Goal: Task Accomplishment & Management: Manage account settings

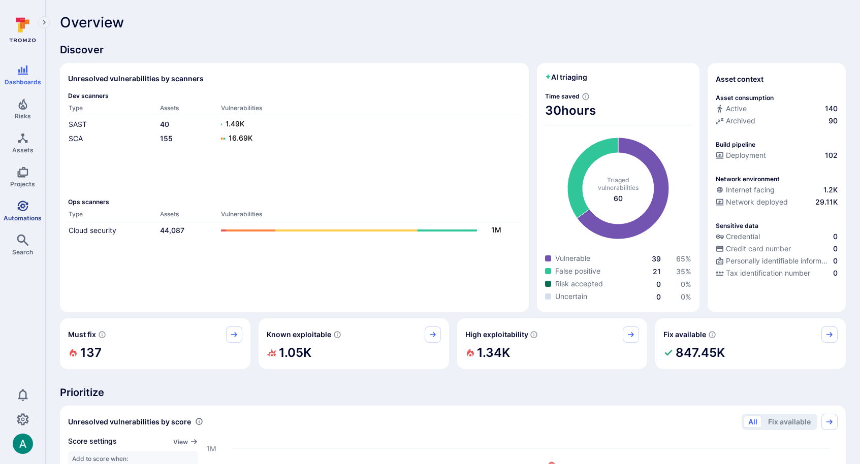
click at [21, 206] on icon "Automations" at bounding box center [22, 206] width 11 height 11
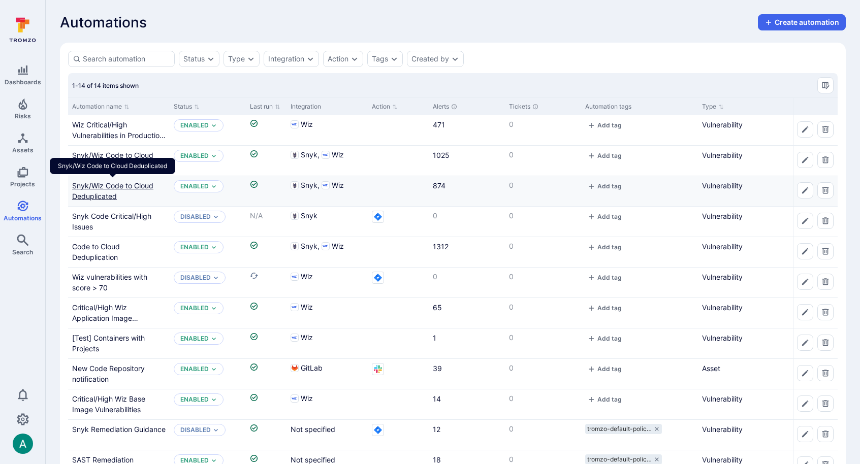
click at [131, 187] on link "Snyk/Wiz Code to Cloud Deduplicated" at bounding box center [112, 190] width 81 height 19
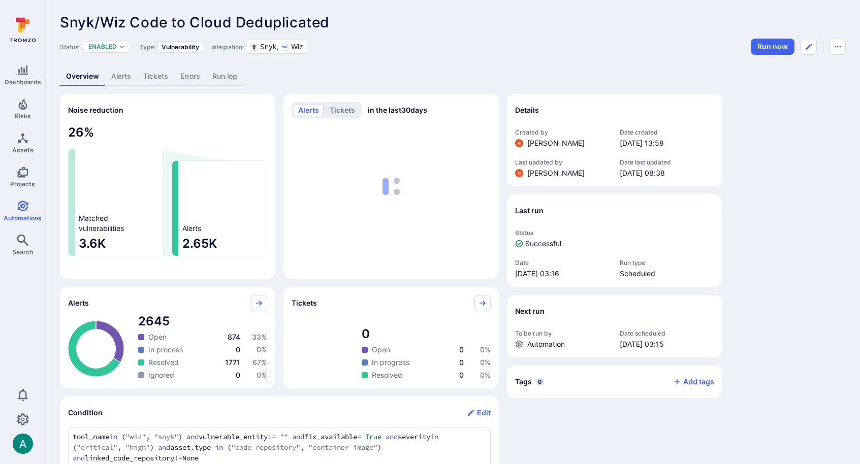
click at [123, 72] on link "Alerts" at bounding box center [121, 76] width 32 height 19
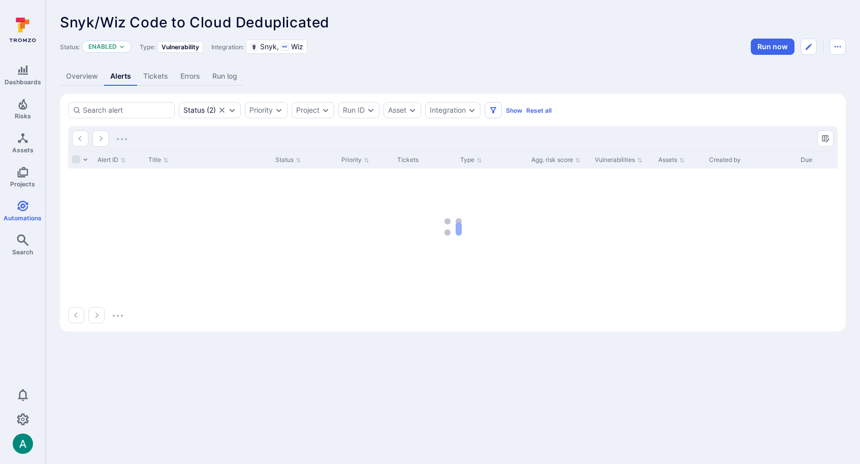
click at [75, 78] on link "Overview" at bounding box center [82, 76] width 44 height 19
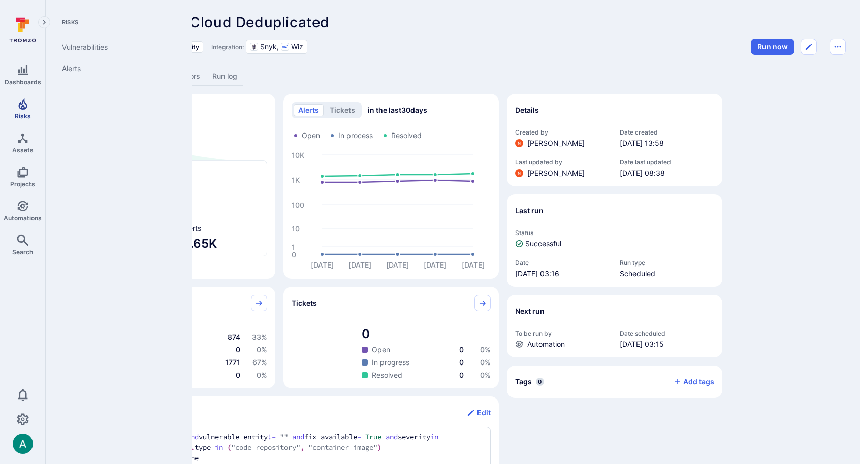
click at [30, 108] on link "Risks" at bounding box center [22, 109] width 45 height 30
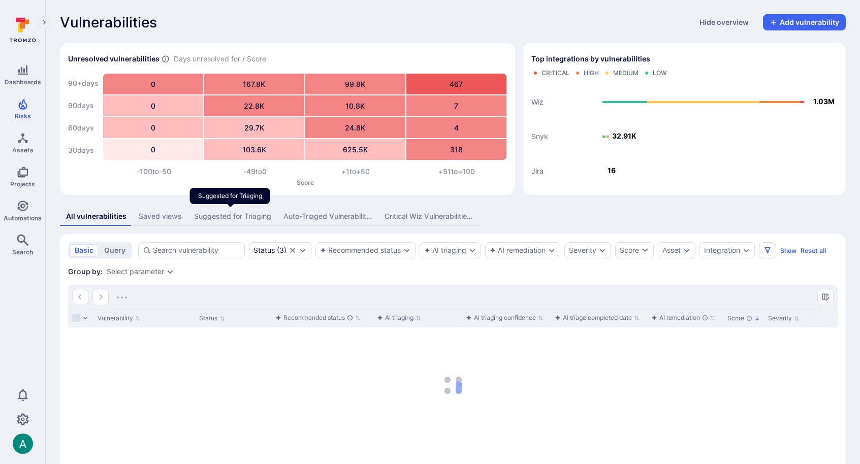
click at [235, 215] on div "Suggested for Triaging" at bounding box center [232, 216] width 77 height 10
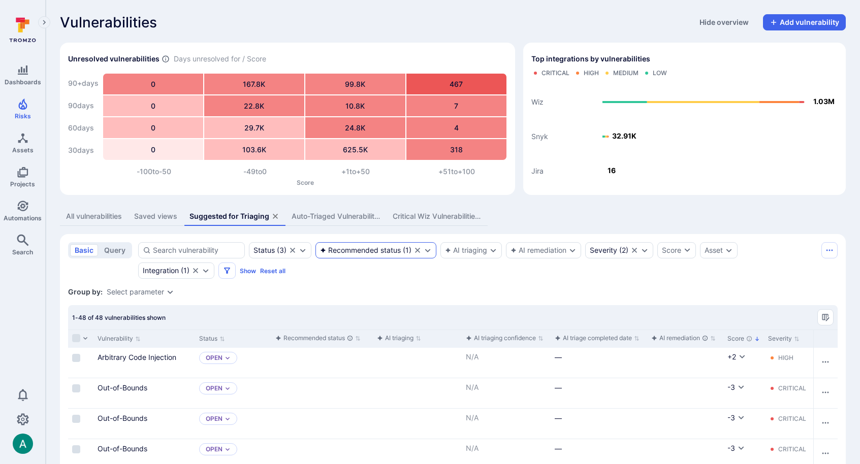
click at [368, 248] on div "Recommended status" at bounding box center [360, 250] width 81 height 8
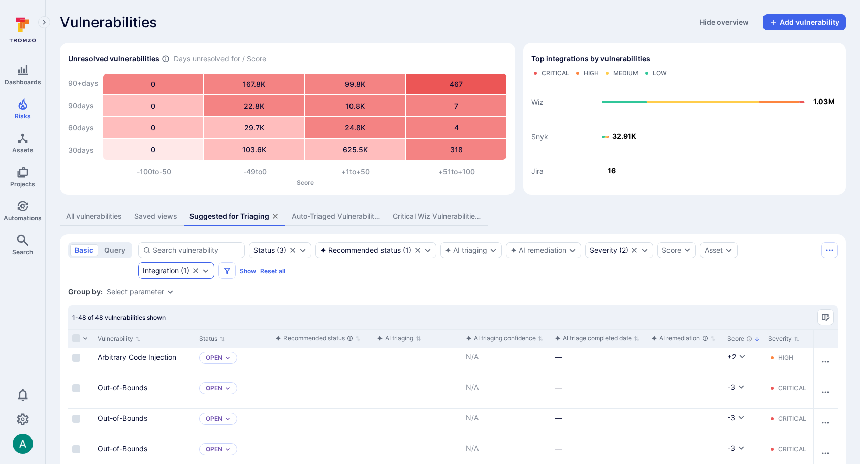
click at [207, 273] on icon "Expand dropdown" at bounding box center [206, 271] width 8 height 8
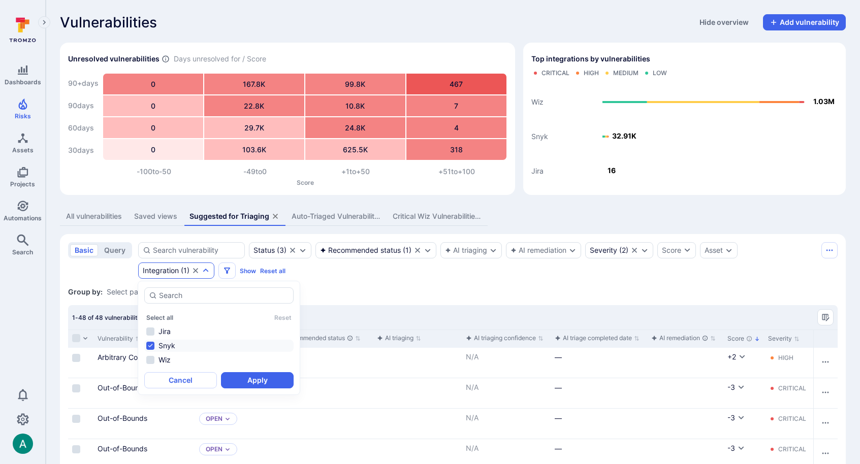
click at [418, 294] on div "Group by: Select parameter" at bounding box center [453, 292] width 770 height 10
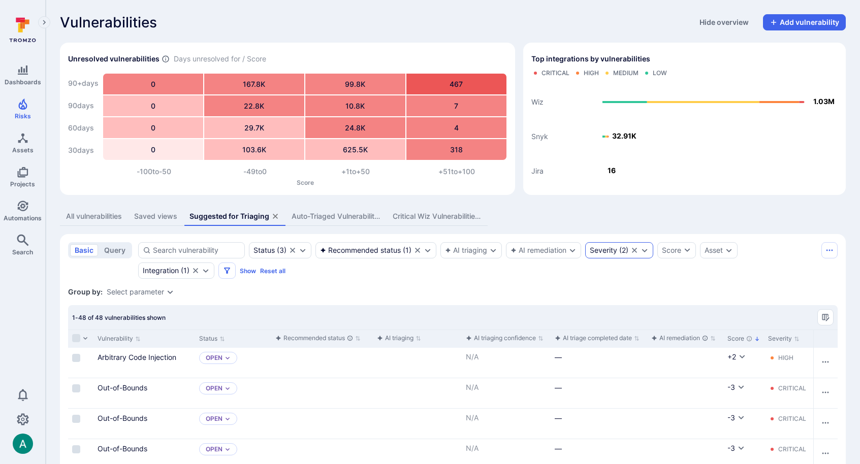
click at [613, 253] on div "Severity" at bounding box center [603, 250] width 27 height 8
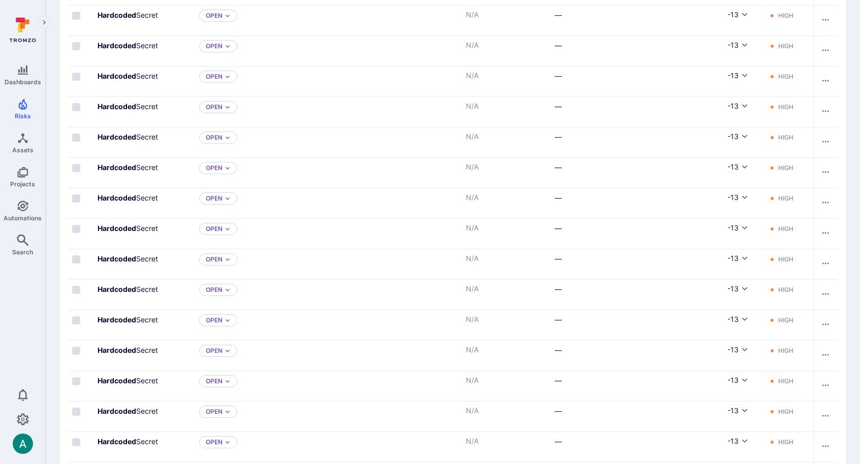
scroll to position [617, 0]
click at [746, 228] on icon "Cell for Score" at bounding box center [745, 228] width 8 height 8
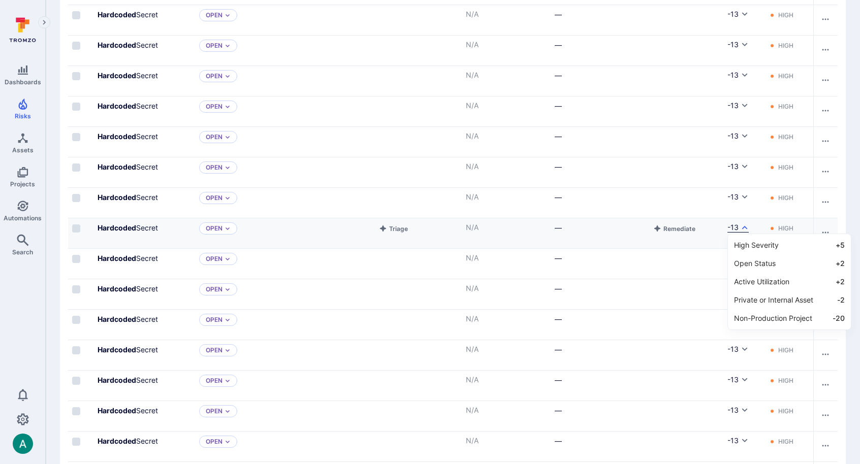
click at [746, 228] on div at bounding box center [430, 232] width 860 height 464
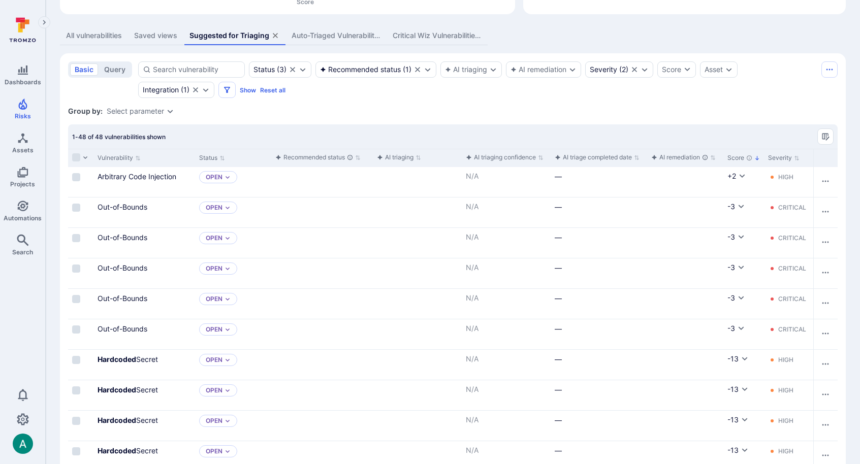
scroll to position [179, 0]
click at [743, 270] on icon "Cell for Score" at bounding box center [741, 269] width 8 height 8
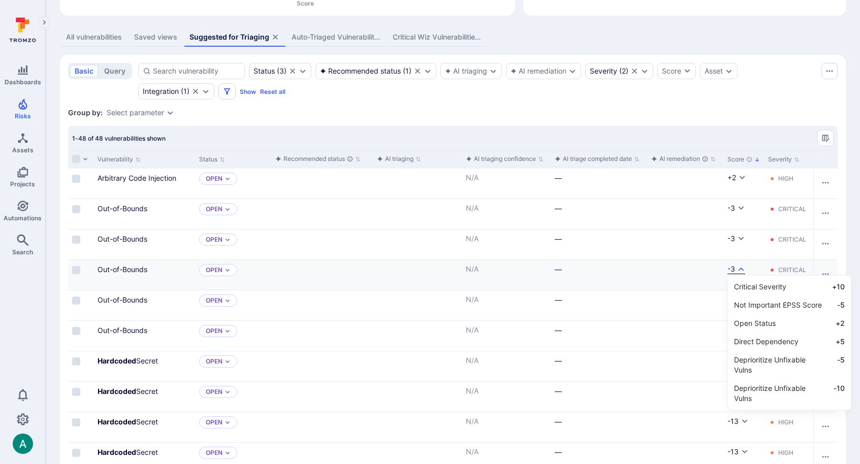
click at [743, 270] on div at bounding box center [430, 232] width 860 height 464
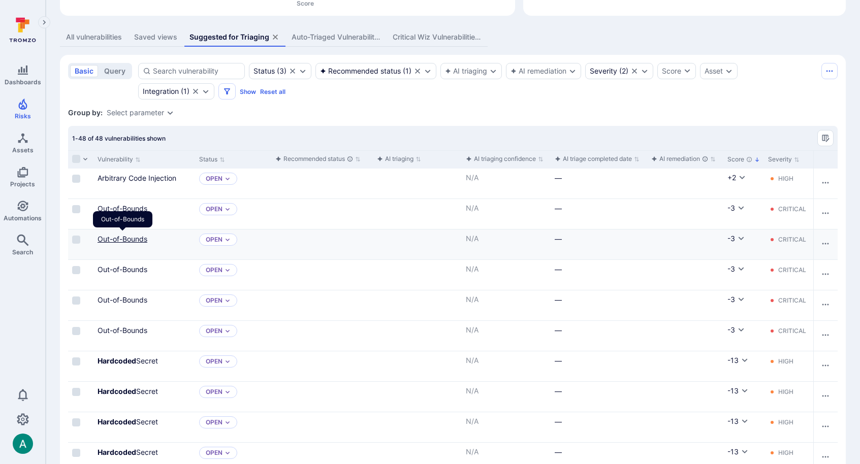
click at [129, 236] on link "Out-of-Bounds" at bounding box center [123, 239] width 50 height 9
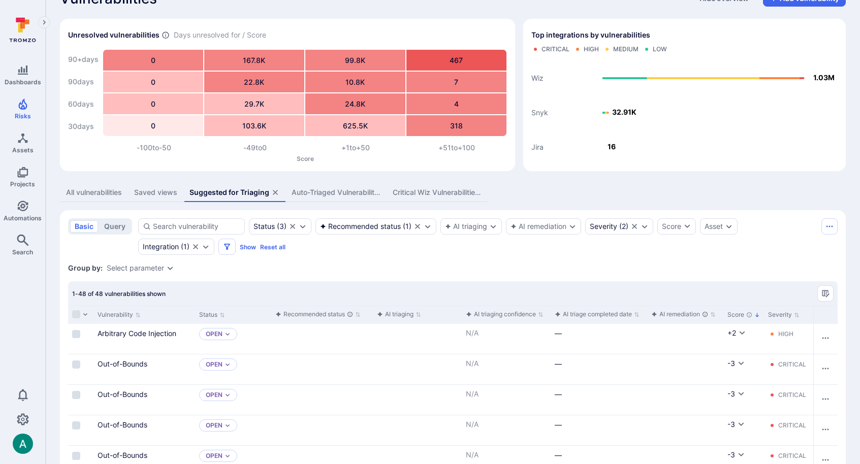
scroll to position [38, 0]
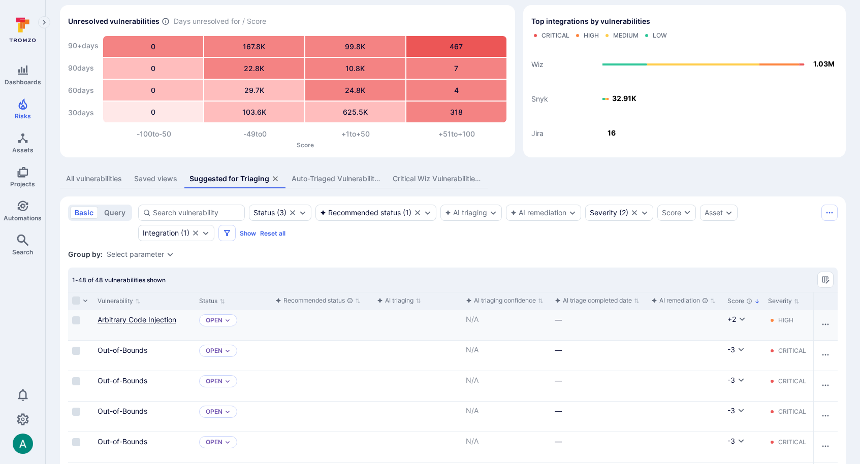
click at [138, 318] on link "Arbitrary Code Injection" at bounding box center [137, 319] width 79 height 9
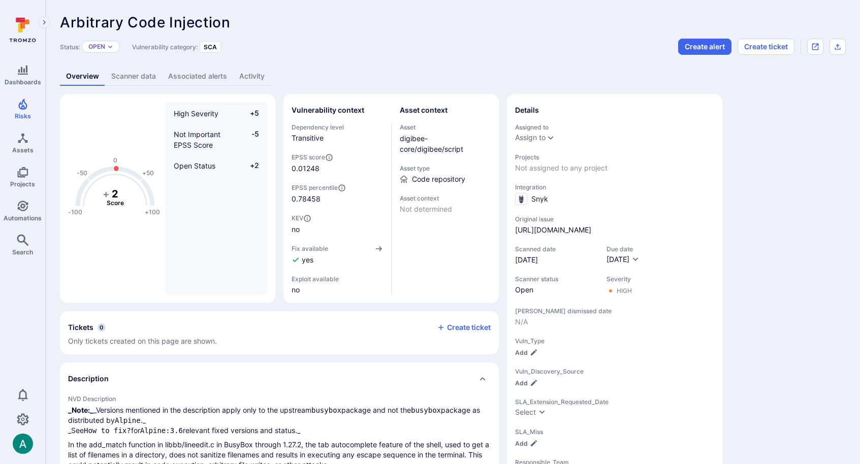
click at [21, 204] on icon "Automations" at bounding box center [22, 206] width 11 height 11
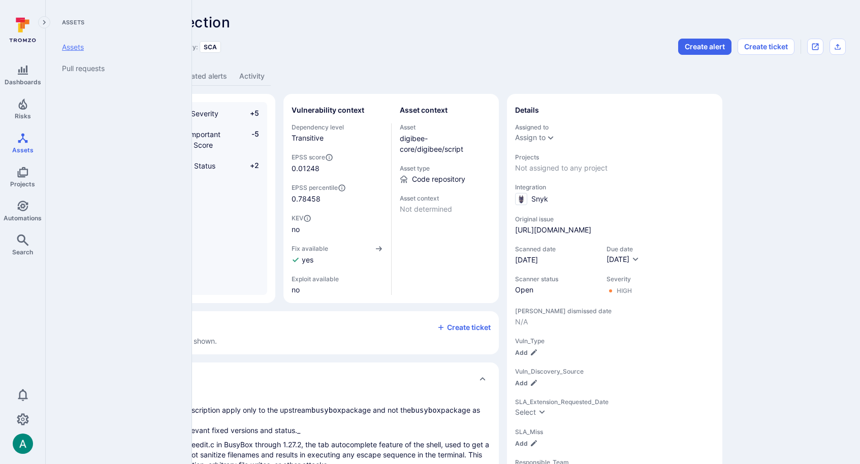
click at [72, 45] on link "Assets" at bounding box center [116, 47] width 125 height 21
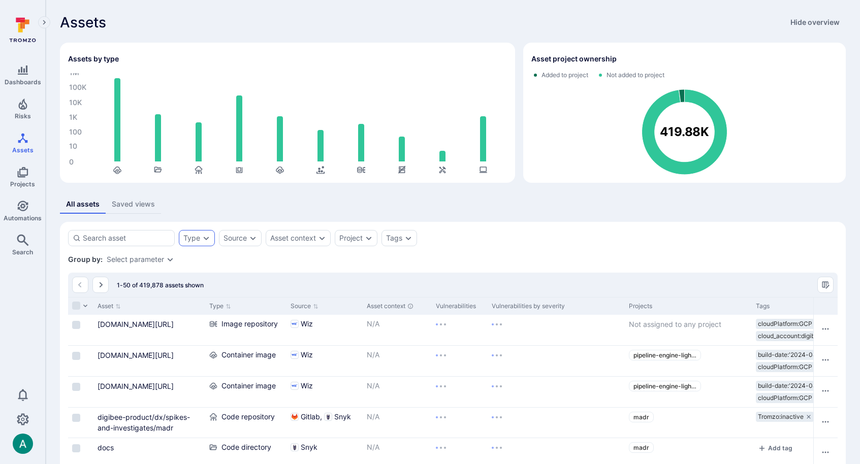
click at [202, 242] on div "Type" at bounding box center [197, 238] width 36 height 16
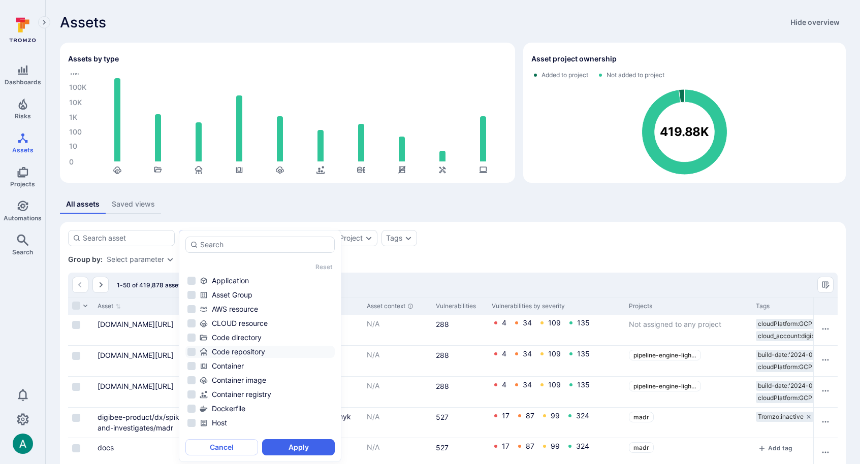
click at [220, 349] on div "Code repository" at bounding box center [266, 352] width 133 height 10
click at [287, 445] on button "Apply" at bounding box center [298, 447] width 73 height 16
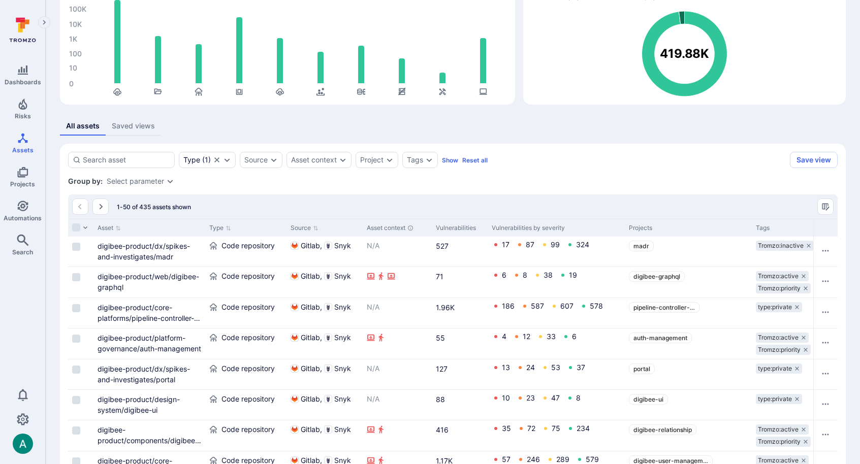
scroll to position [3, 0]
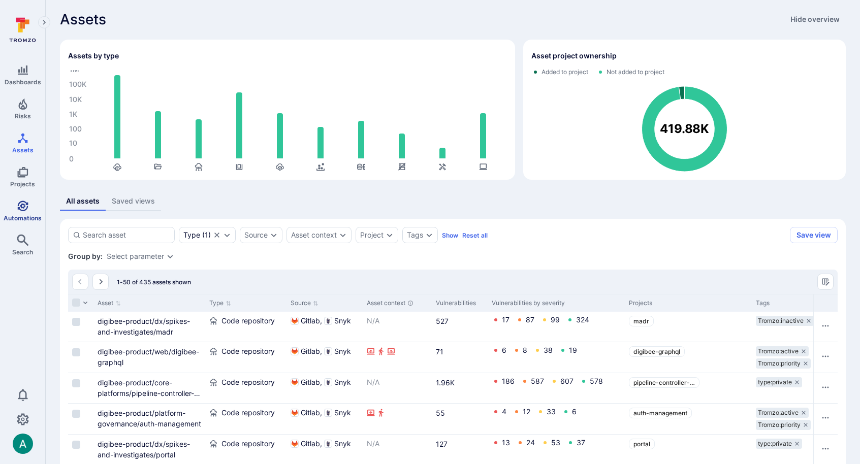
click at [25, 214] on span "Automations" at bounding box center [23, 218] width 38 height 8
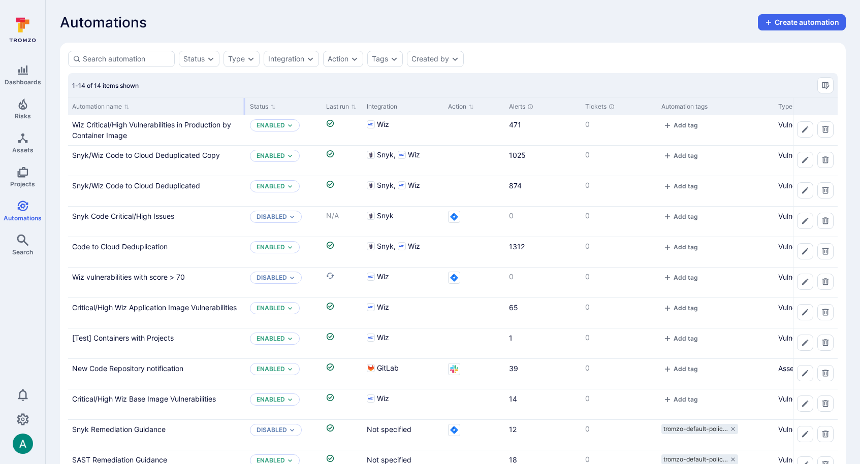
drag, startPoint x: 167, startPoint y: 106, endPoint x: 243, endPoint y: 112, distance: 76.4
click at [244, 112] on div at bounding box center [245, 106] width 2 height 17
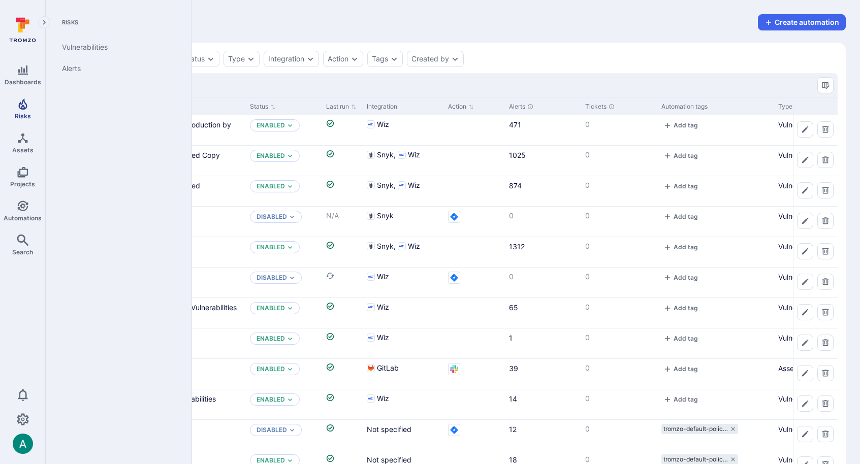
click at [16, 113] on span "Risks" at bounding box center [23, 116] width 16 height 8
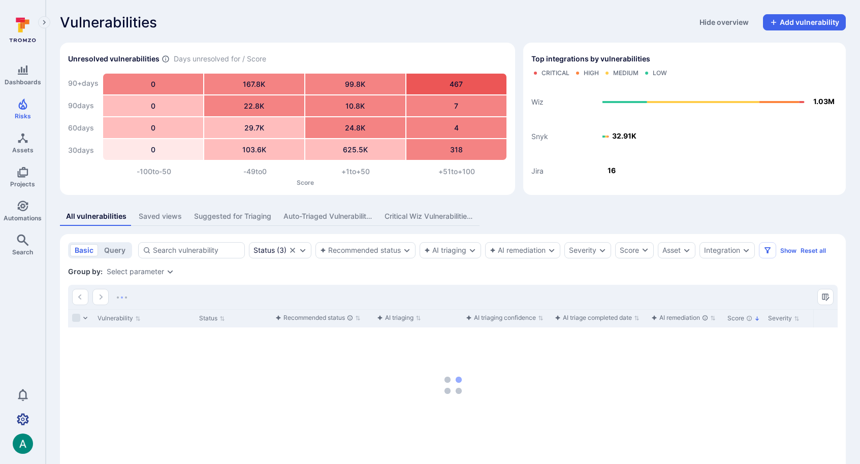
click at [24, 423] on icon "Settings" at bounding box center [23, 420] width 12 height 12
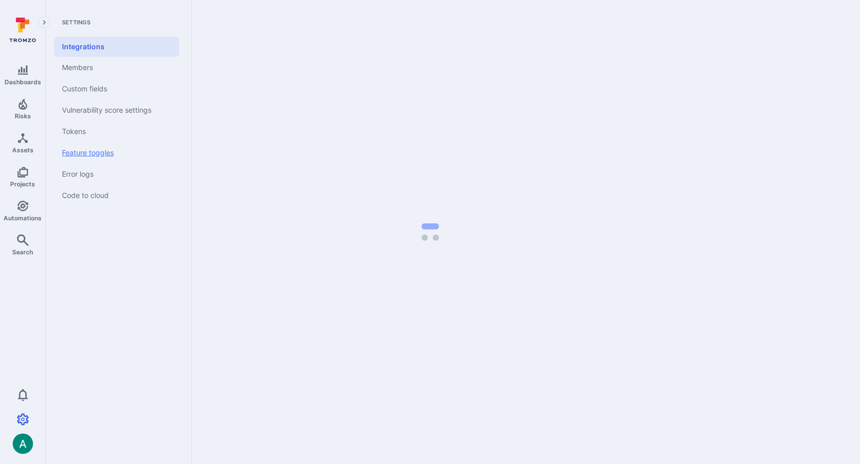
click at [90, 159] on link "Feature toggles" at bounding box center [116, 152] width 125 height 21
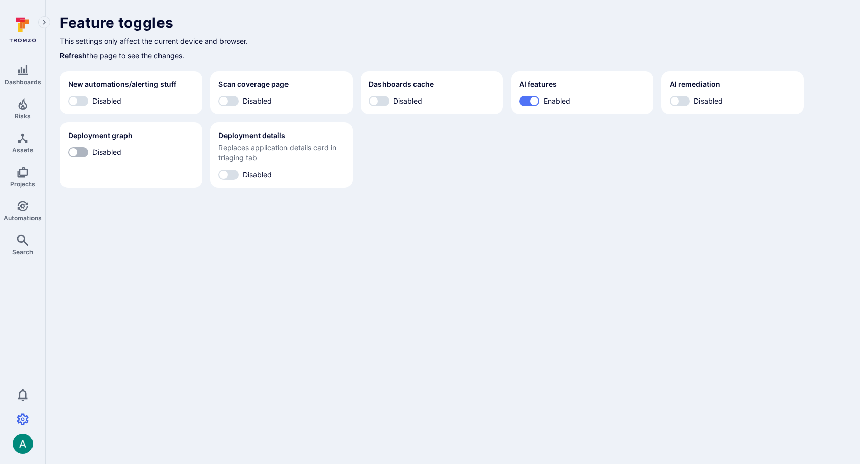
click at [83, 149] on input "Disabled" at bounding box center [73, 152] width 30 height 10
checkbox input "true"
click at [684, 102] on input "Disabled" at bounding box center [674, 101] width 30 height 10
checkbox input "true"
click at [225, 175] on input "Disabled" at bounding box center [223, 175] width 30 height 10
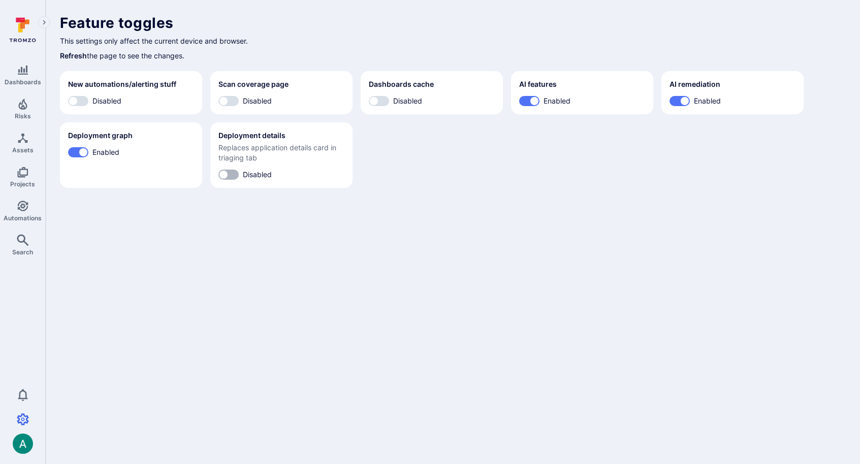
checkbox input "true"
click at [273, 247] on body "Dashboards Risks Assets Projects Automations Search 0 Settings Integrations Mem…" at bounding box center [430, 232] width 860 height 464
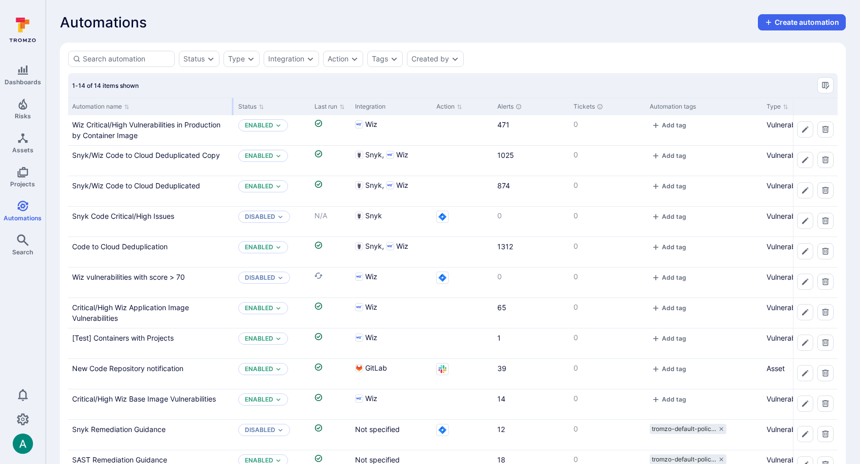
drag, startPoint x: 168, startPoint y: 103, endPoint x: 232, endPoint y: 108, distance: 64.8
click at [232, 108] on div at bounding box center [233, 106] width 2 height 17
click at [197, 151] on link "Snyk/Wiz Code to Cloud Deduplicated Copy" at bounding box center [146, 155] width 148 height 9
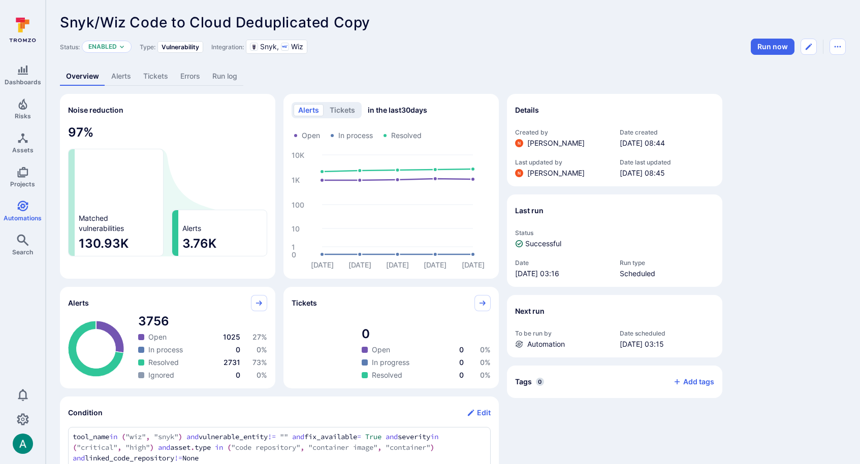
click at [130, 76] on link "Alerts" at bounding box center [121, 76] width 32 height 19
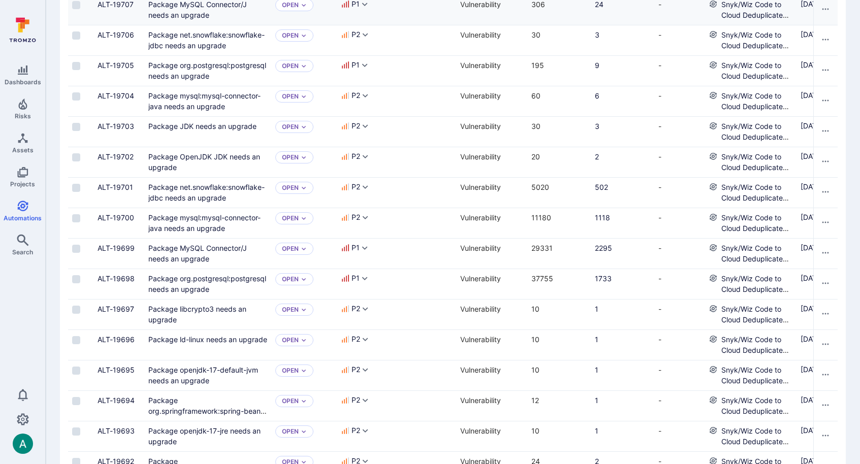
scroll to position [205, 0]
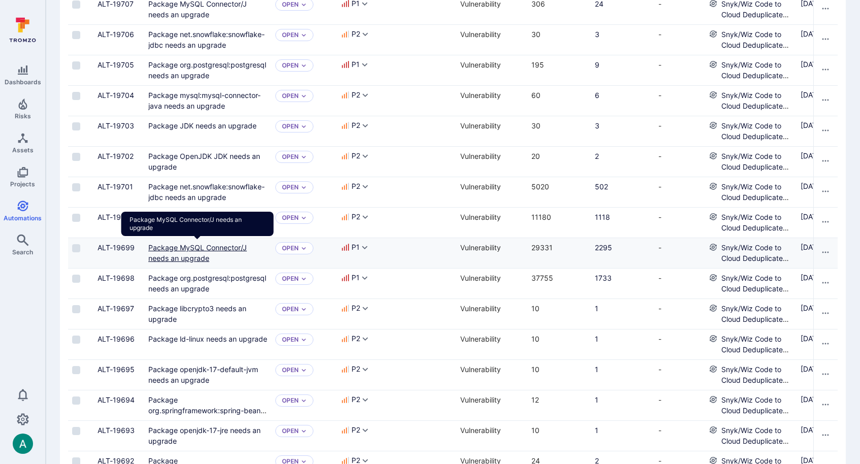
click at [207, 251] on link "Package MySQL Connector/J needs an upgrade" at bounding box center [197, 252] width 99 height 19
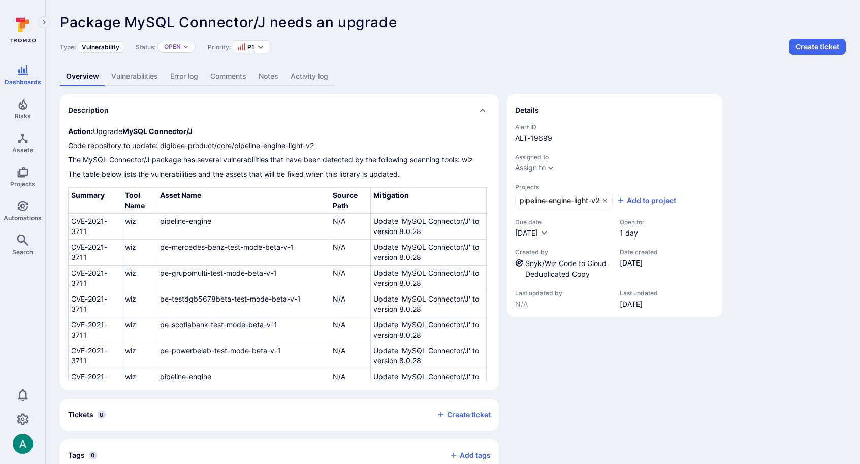
click at [615, 397] on div "Details Alert ID ALT-19699 Assigned to Assign to Projects pipeline-engine-light…" at bounding box center [614, 283] width 215 height 378
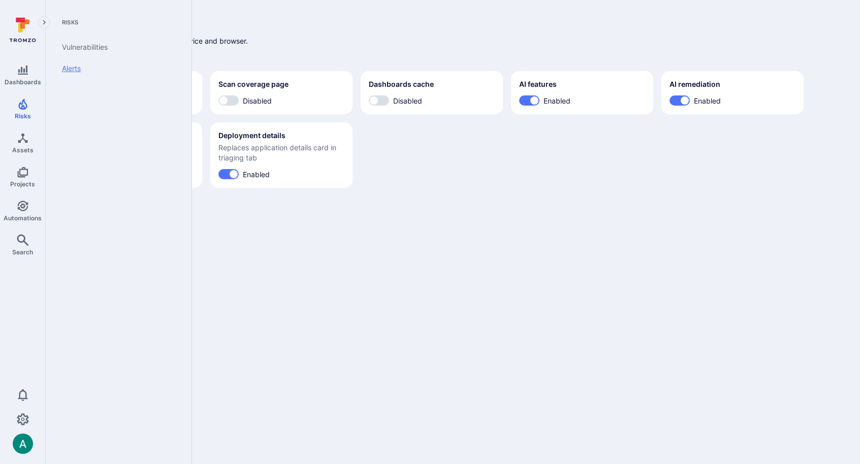
click at [75, 70] on link "Alerts" at bounding box center [116, 68] width 125 height 21
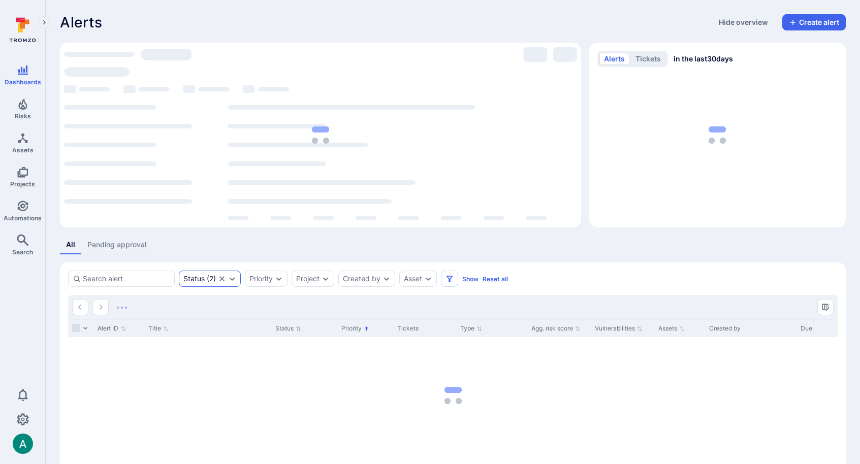
click at [238, 277] on div "Status ( 2 )" at bounding box center [210, 279] width 62 height 16
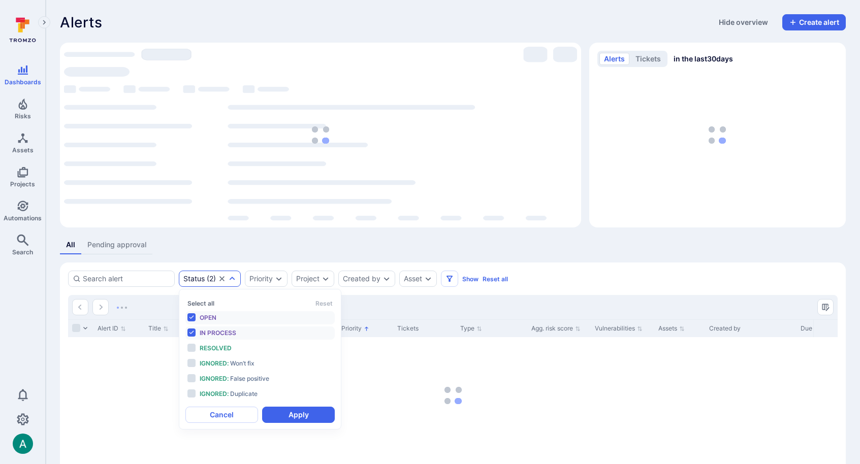
scroll to position [8, 0]
